Goal: Information Seeking & Learning: Learn about a topic

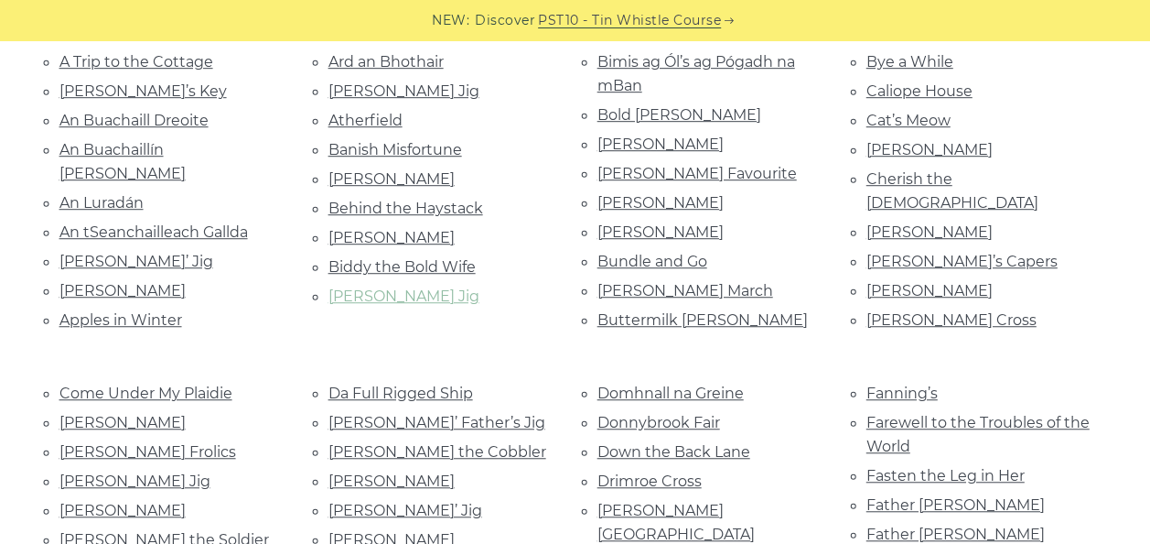
click at [359, 287] on link "Bill Hart’s Jig" at bounding box center [404, 295] width 151 height 17
click at [662, 315] on link "Buttermilk [PERSON_NAME]" at bounding box center [703, 319] width 210 height 17
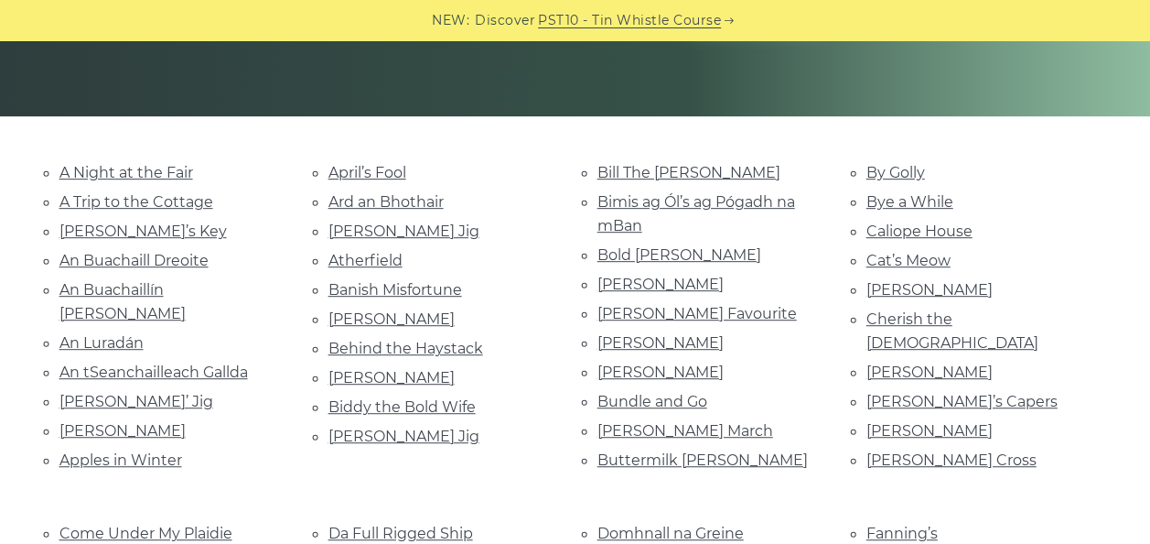
scroll to position [365, 0]
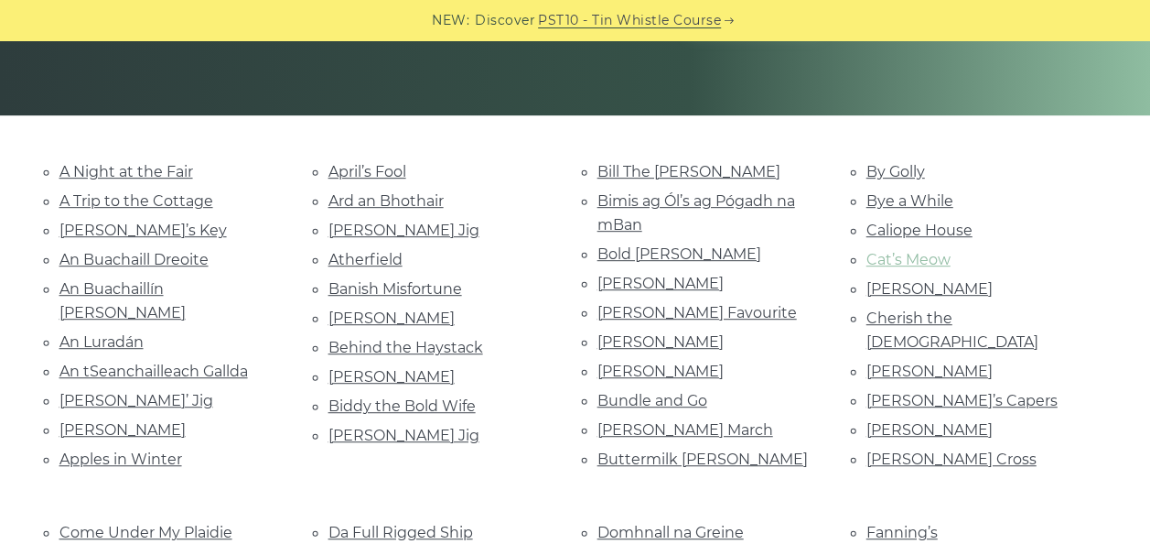
click at [928, 255] on link "Cat’s Meow" at bounding box center [909, 259] width 84 height 17
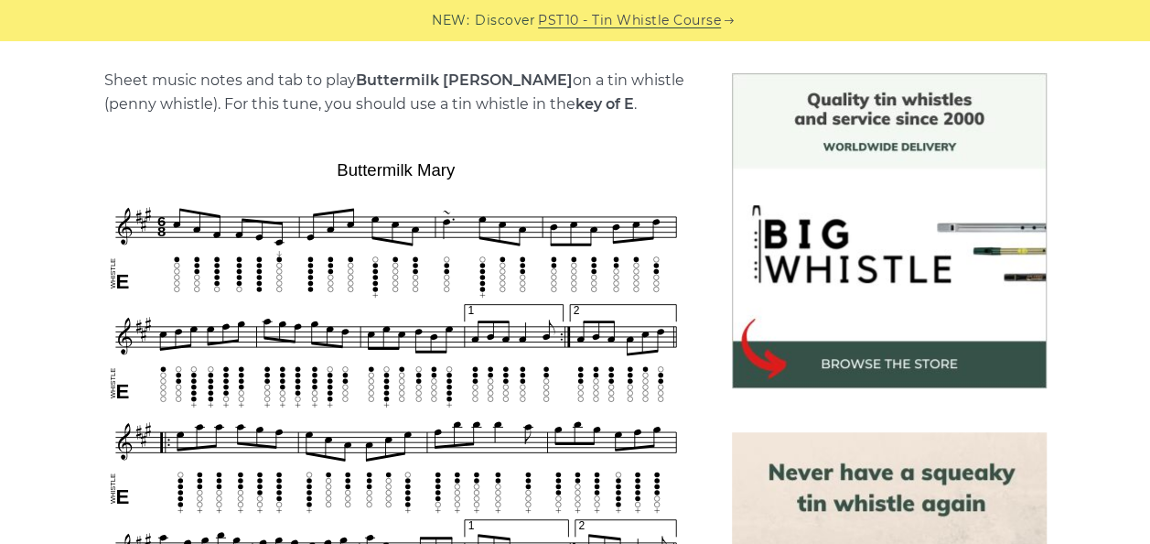
scroll to position [452, 0]
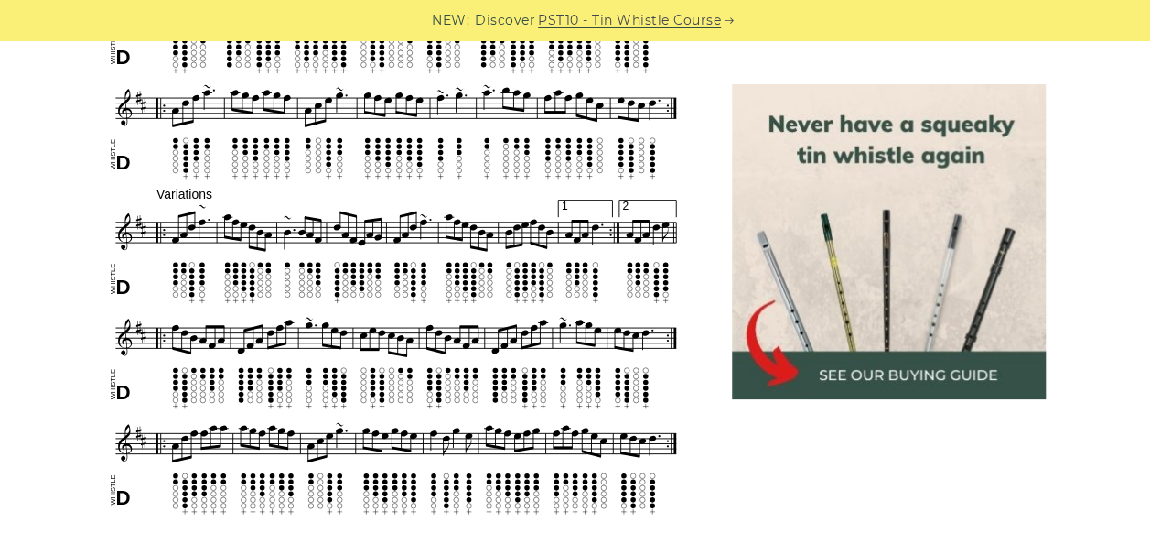
scroll to position [822, 0]
